Goal: Task Accomplishment & Management: Manage account settings

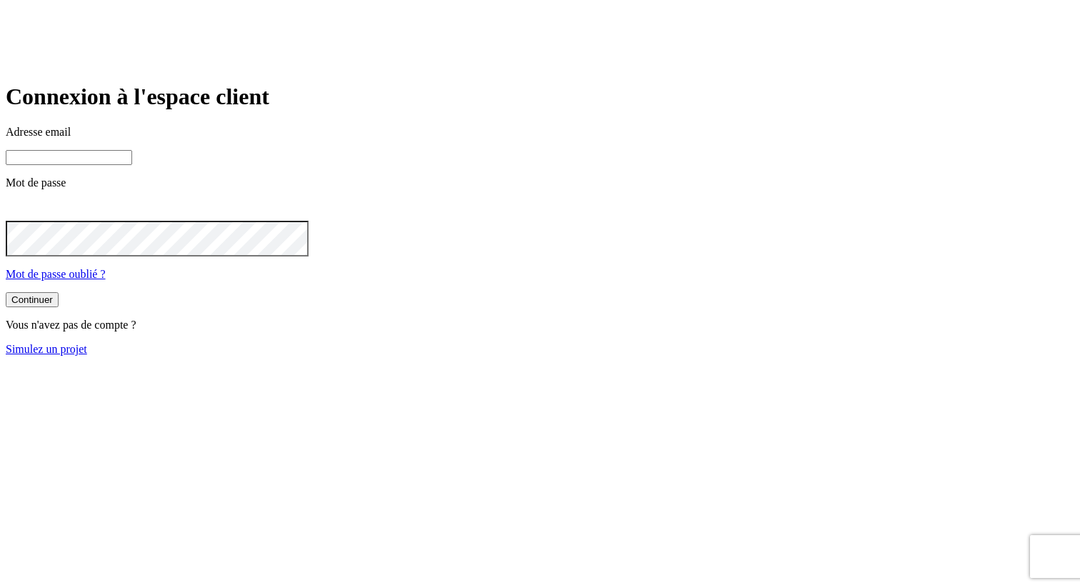
click at [132, 165] on input at bounding box center [69, 157] width 126 height 15
paste input "james.bond+11569@nalo.fr"
type input "james.bond+11569@nalo.fr"
click at [6, 294] on button "Continuer" at bounding box center [32, 301] width 53 height 15
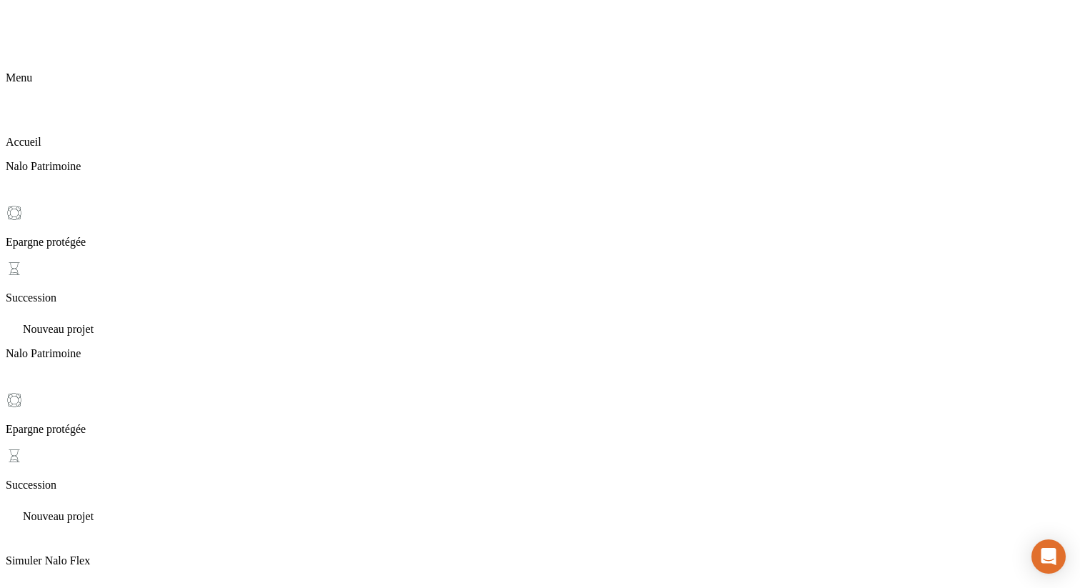
scroll to position [24, 0]
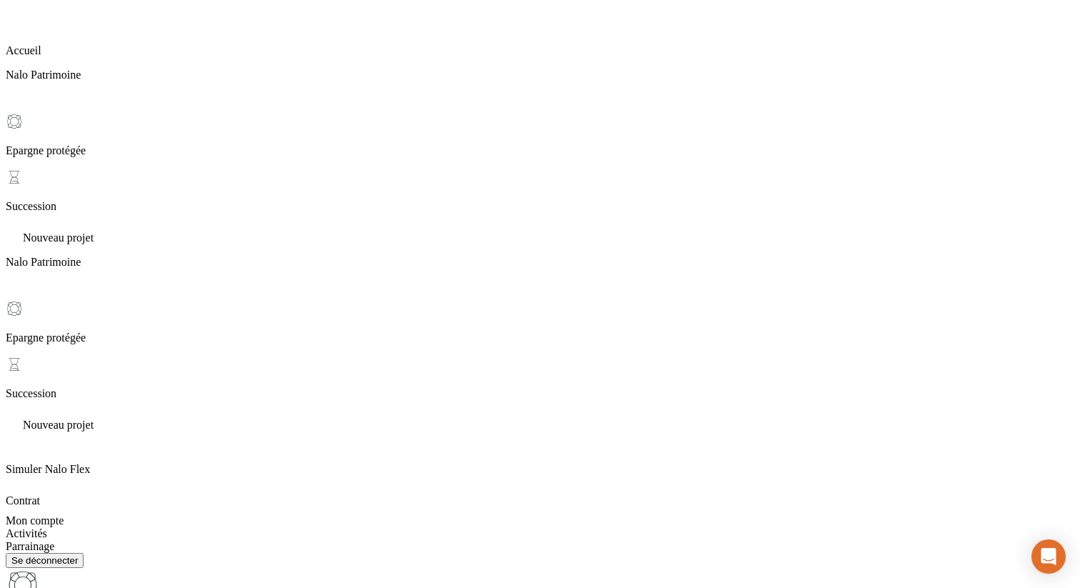
scroll to position [114, 0]
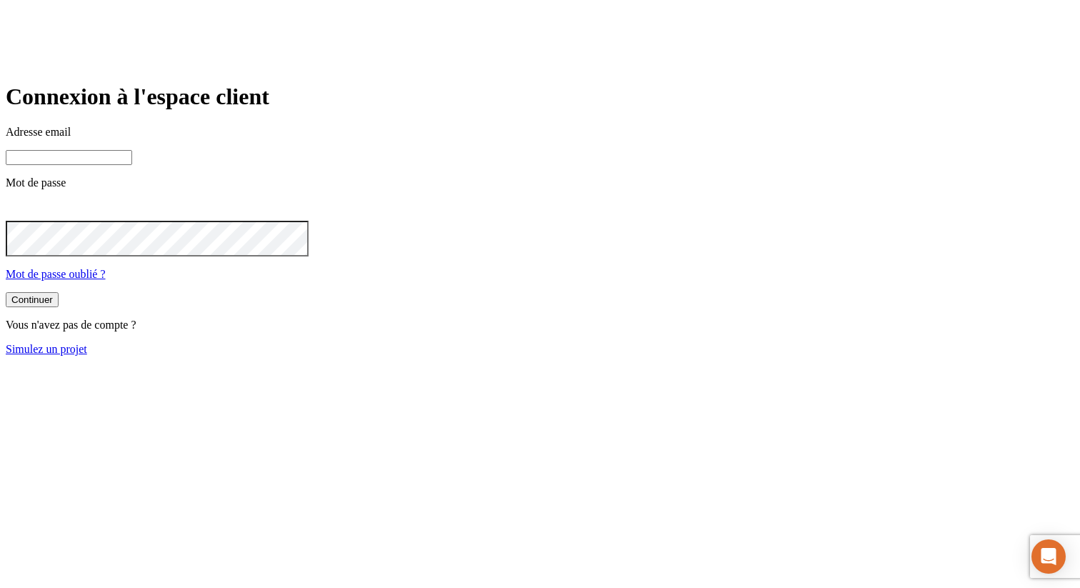
click at [132, 165] on input at bounding box center [69, 157] width 126 height 15
paste input "james.bond+1300@nalo.fr"
type input "james.bond+1300@nalo.fr"
click at [53, 306] on div "Continuer" at bounding box center [31, 301] width 41 height 11
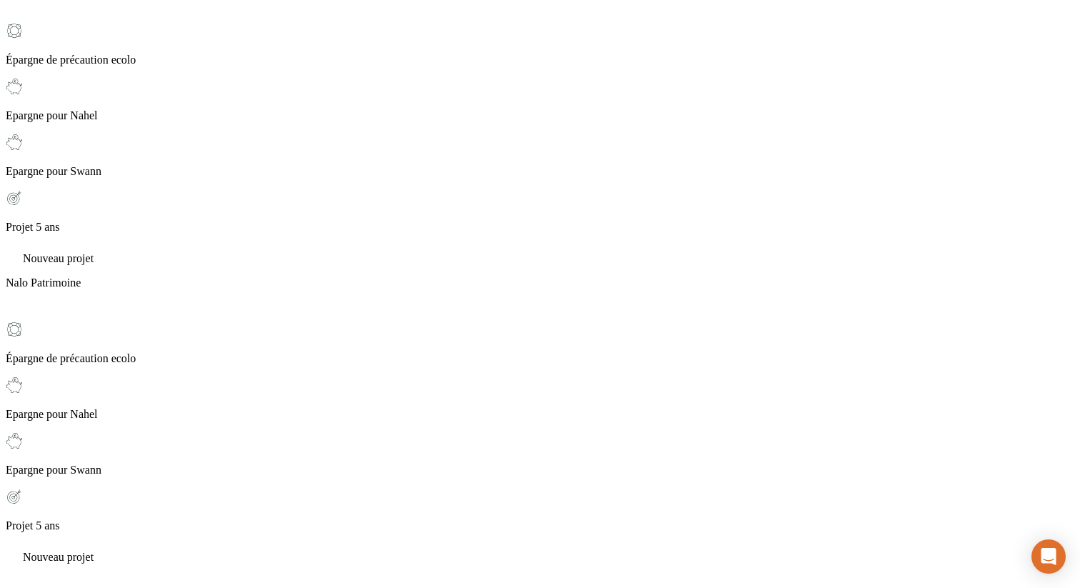
scroll to position [181, 0]
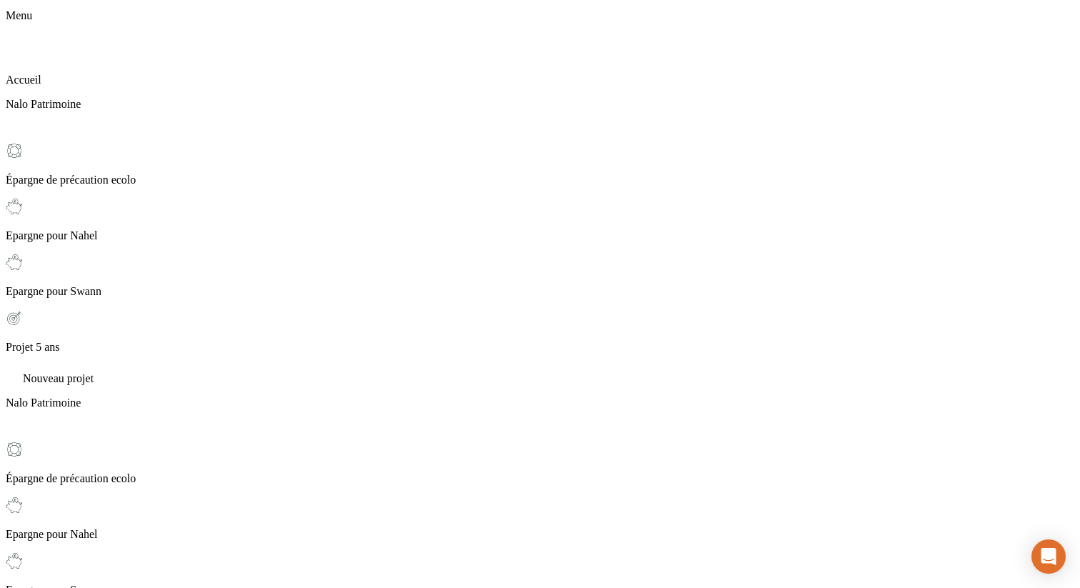
scroll to position [64, 0]
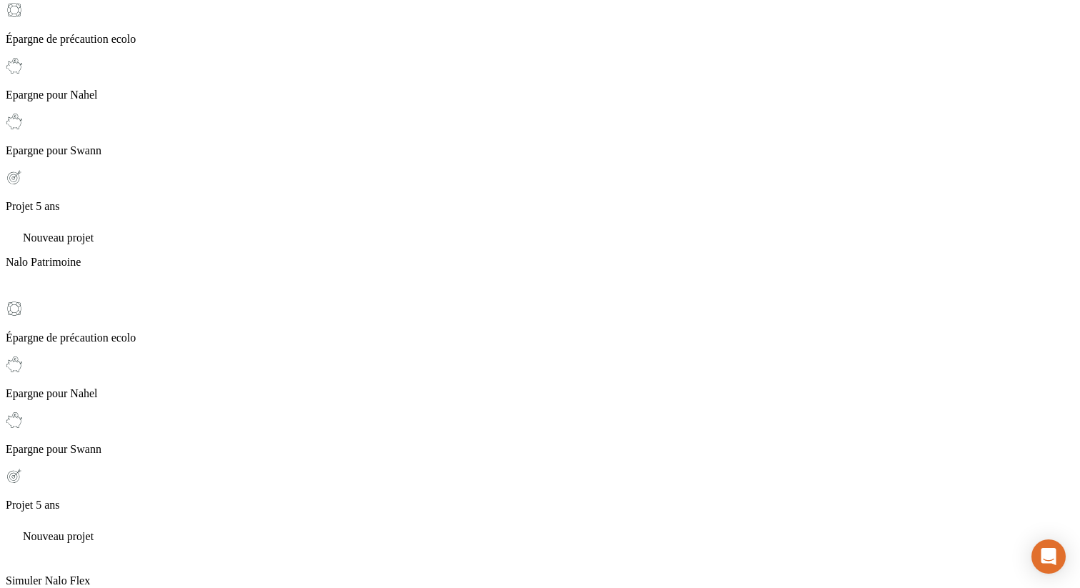
scroll to position [319, 0]
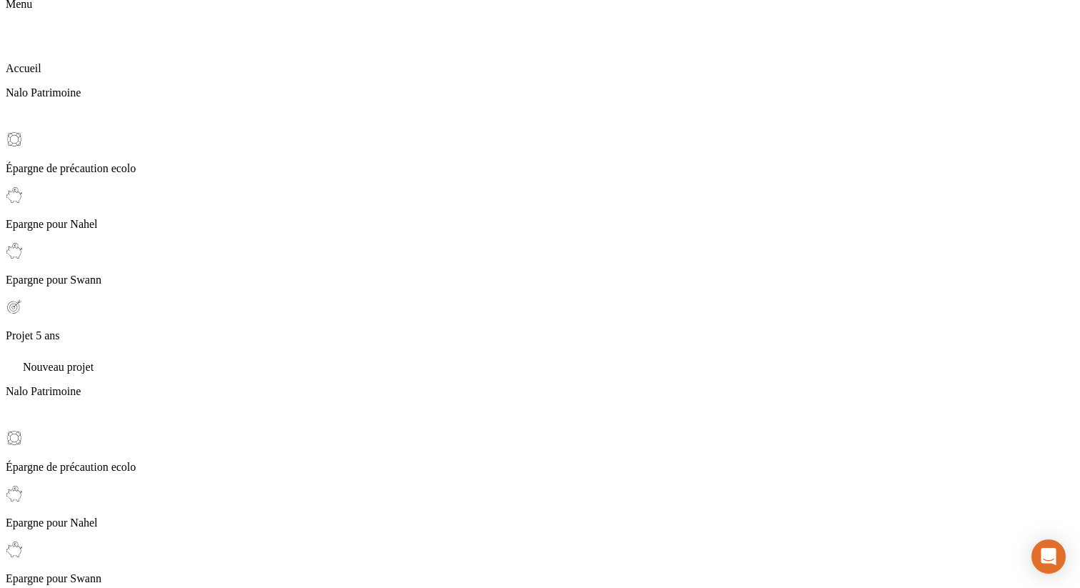
scroll to position [0, 0]
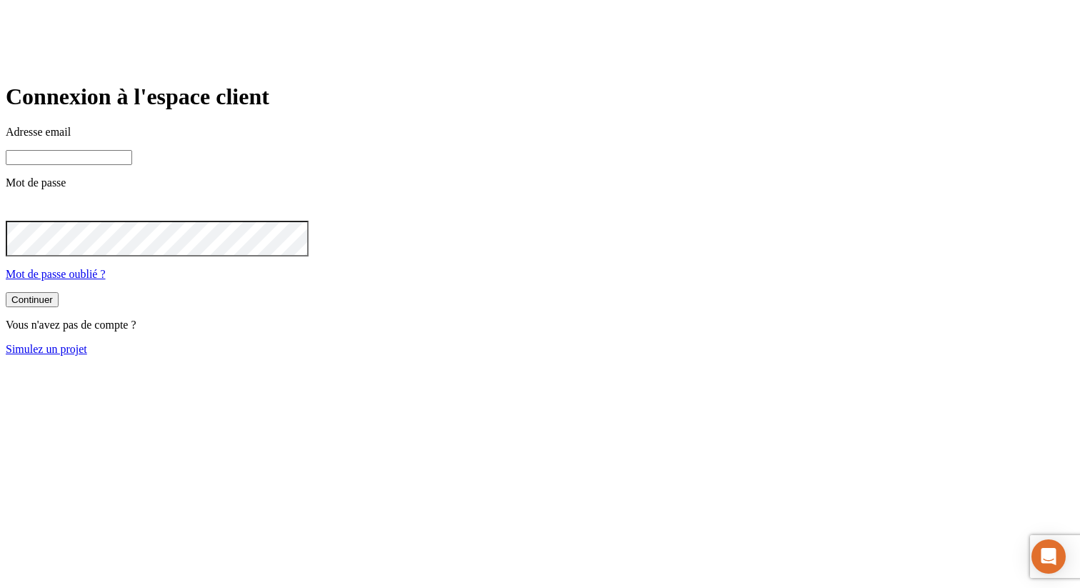
click at [132, 165] on input at bounding box center [69, 157] width 126 height 15
paste input "james.bond+2988@nalo.fr"
type input "james.bond+2988@nalo.fr"
click at [6, 294] on button "Continuer" at bounding box center [32, 301] width 53 height 15
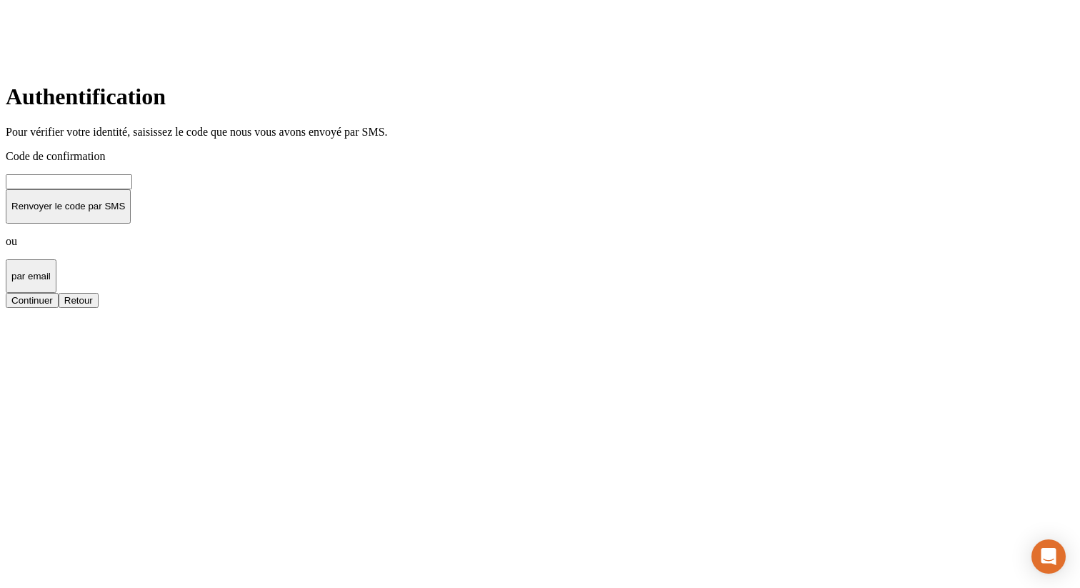
click at [132, 189] on input at bounding box center [69, 181] width 126 height 15
click at [708, 308] on div "Authentification Pour vérifier votre identité, saisissez le code que nous vous …" at bounding box center [540, 196] width 1068 height 224
click at [132, 189] on input at bounding box center [69, 181] width 126 height 15
click at [59, 308] on button "Continuer" at bounding box center [32, 300] width 53 height 15
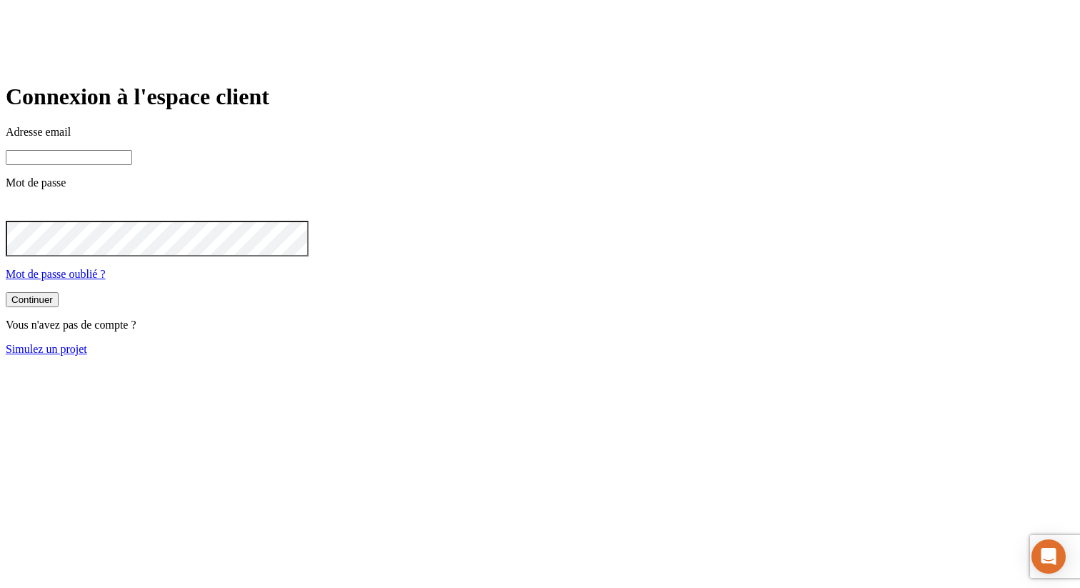
click at [471, 226] on div "Adresse email Mot de passe Mot de passe oublié ?" at bounding box center [540, 203] width 1068 height 155
click at [132, 165] on input at bounding box center [69, 157] width 126 height 15
paste input "james.bond+2988@nalo.fr"
type input "james.bond+2988@nalo.fr"
click at [6, 294] on button "Continuer" at bounding box center [32, 301] width 53 height 15
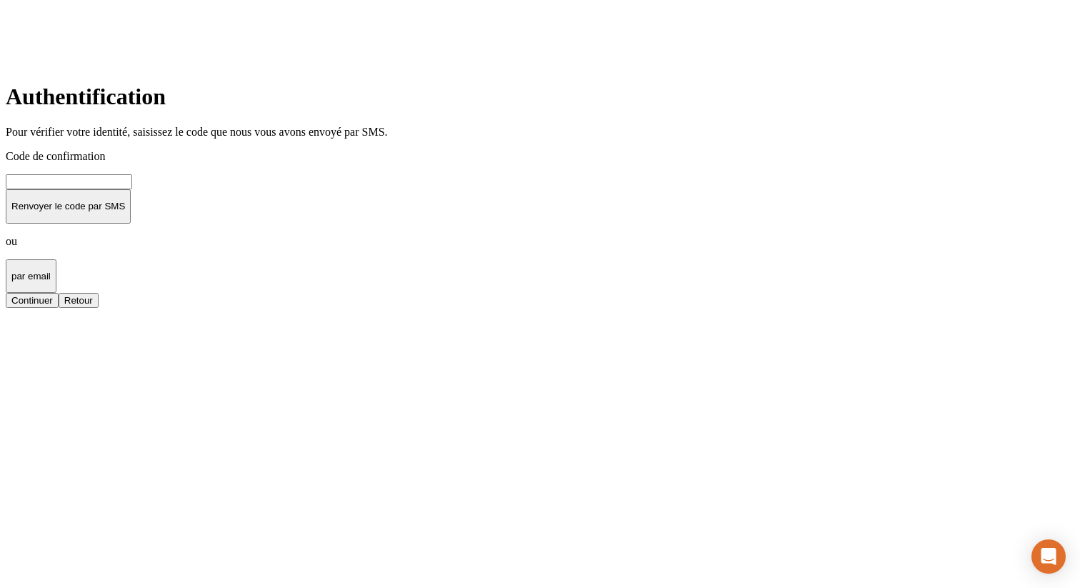
click at [132, 189] on input at bounding box center [69, 181] width 126 height 15
click at [671, 306] on form "Authentification Pour vérifier votre identité, saisissez le code que nous vous …" at bounding box center [540, 196] width 1068 height 224
click at [132, 189] on input at bounding box center [69, 181] width 126 height 15
click at [796, 308] on main "Authentification Pour vérifier votre identité, saisissez le code que nous vous …" at bounding box center [540, 196] width 1068 height 224
click at [760, 156] on main "Authentification Pour vérifier votre identité, saisissez le code que nous vous …" at bounding box center [540, 196] width 1068 height 224
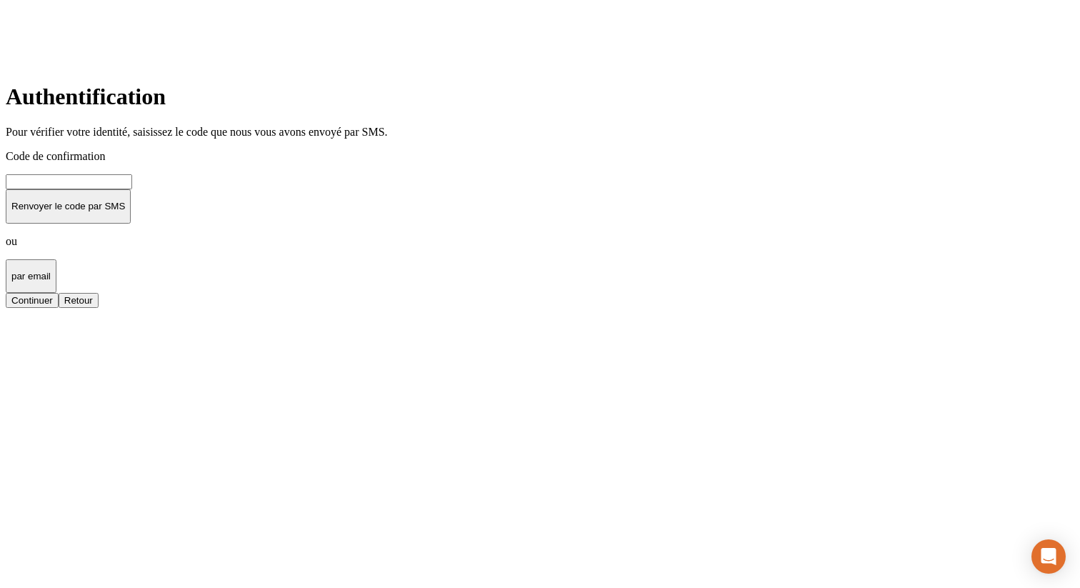
click at [331, 308] on main "Authentification Pour vérifier votre identité, saisissez le code que nous vous …" at bounding box center [540, 196] width 1068 height 224
